Goal: Obtain resource: Obtain resource

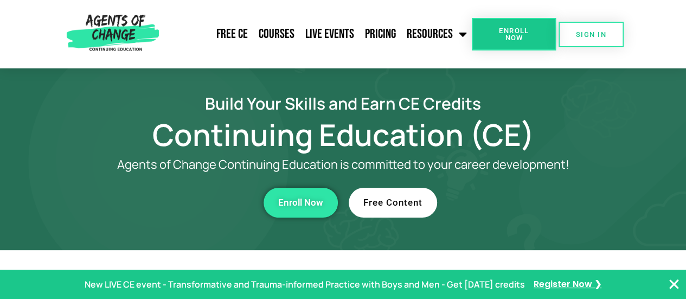
click at [407, 202] on span "Free Content" at bounding box center [393, 202] width 59 height 9
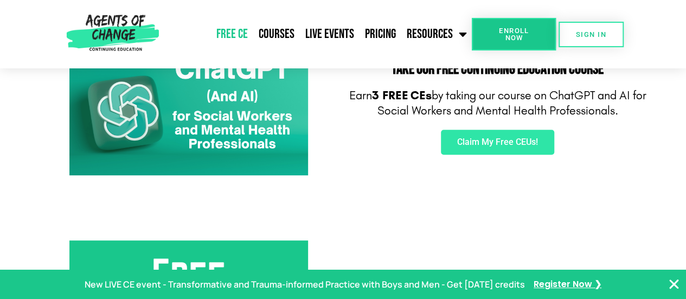
scroll to position [166, 0]
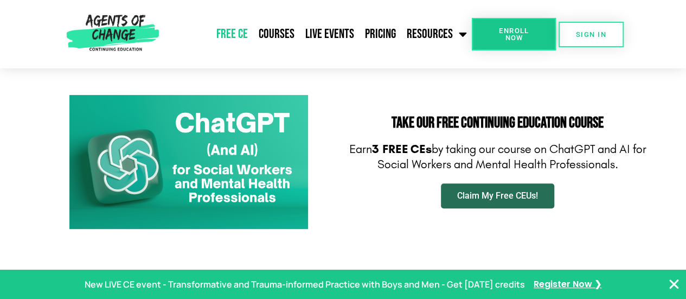
click at [528, 202] on link "Claim My Free CEUs!" at bounding box center [497, 195] width 113 height 25
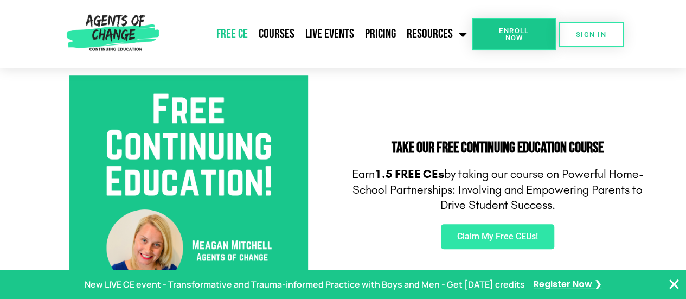
scroll to position [387, 0]
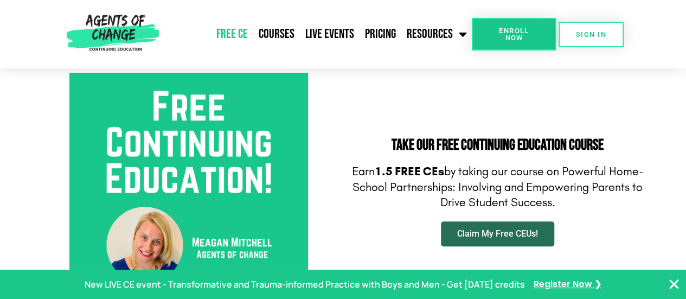
click at [496, 238] on span "Claim My Free CEUs!" at bounding box center [497, 234] width 81 height 9
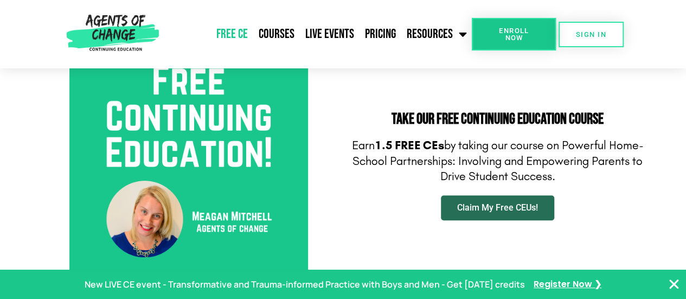
scroll to position [417, 0]
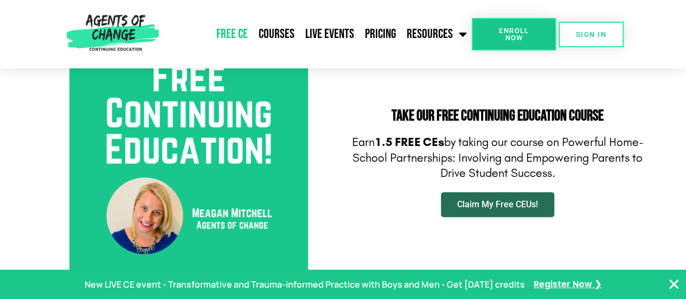
click at [496, 209] on span "Claim My Free CEUs!" at bounding box center [497, 204] width 81 height 9
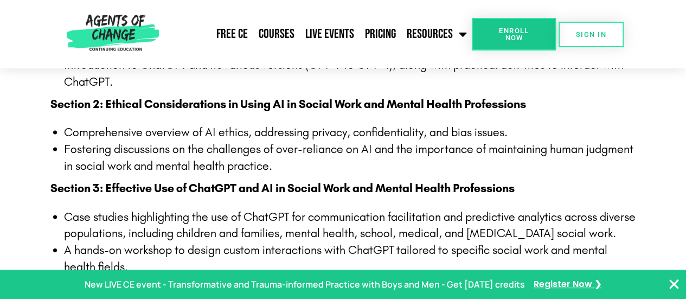
scroll to position [906, 0]
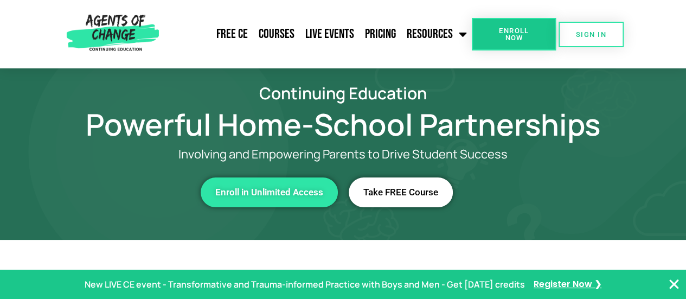
scroll to position [10, 0]
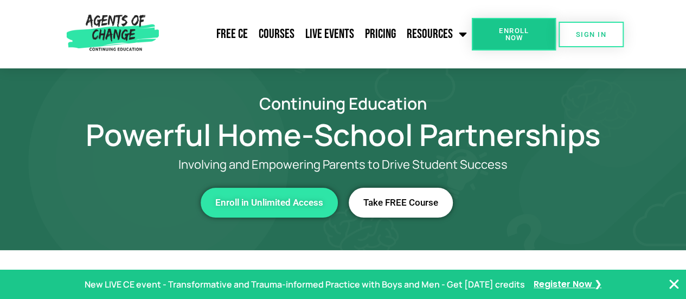
click at [406, 211] on link "Take FREE Course" at bounding box center [401, 203] width 104 height 30
